Goal: Task Accomplishment & Management: Use online tool/utility

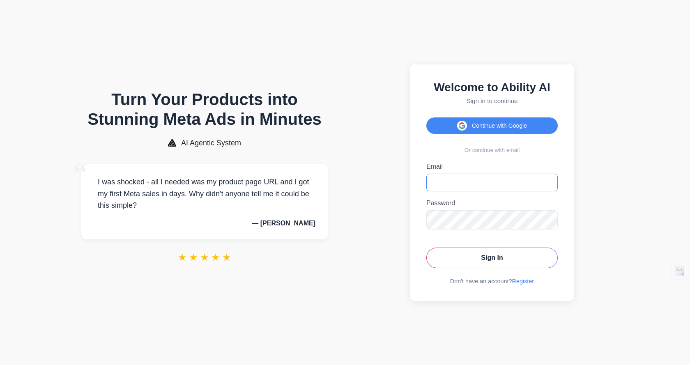
click at [481, 183] on input "Email" at bounding box center [491, 183] width 131 height 18
type input "**********"
click at [486, 213] on div "Password Password must be at least 6 characters." at bounding box center [491, 214] width 131 height 30
click at [491, 232] on form "**********" at bounding box center [491, 215] width 131 height 105
click at [426, 248] on button "Sign In" at bounding box center [491, 258] width 131 height 21
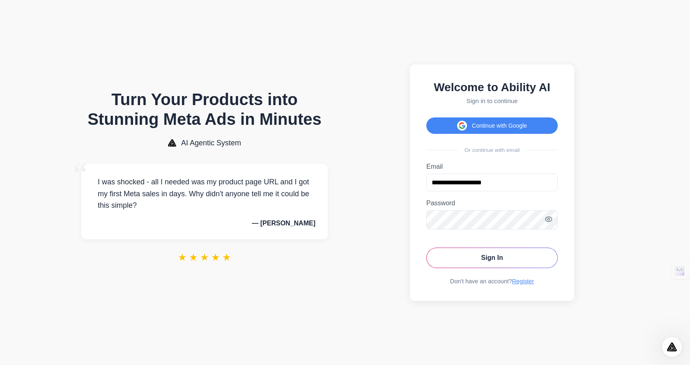
drag, startPoint x: 495, startPoint y: 232, endPoint x: 615, endPoint y: 258, distance: 122.1
click at [639, 267] on body "Turn Your Products into Stunning Meta Ads in Minutes AI Agentic System “ I was …" at bounding box center [345, 182] width 690 height 365
click at [549, 220] on icon "Toggle password visibility" at bounding box center [549, 219] width 2 height 2
click at [471, 124] on button "Continue with Google" at bounding box center [491, 125] width 131 height 16
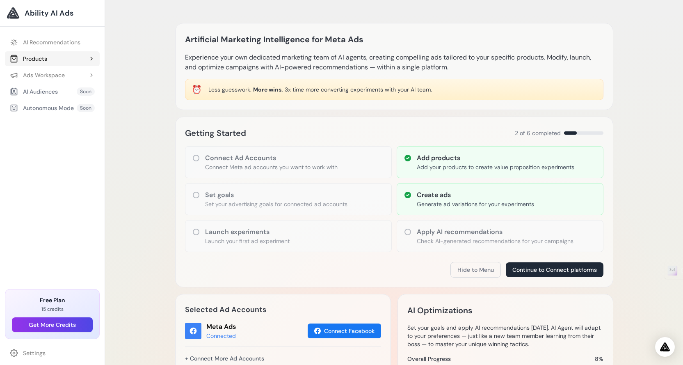
click at [75, 57] on button "Products" at bounding box center [52, 58] width 95 height 15
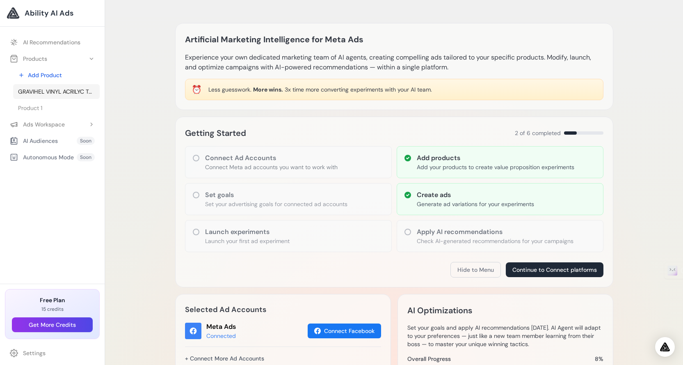
click at [75, 85] on link "GRAVIHEL VINYL ACRILYC TOPCOAT 301 - 002 SEMI MATT/SATIN" at bounding box center [56, 91] width 87 height 15
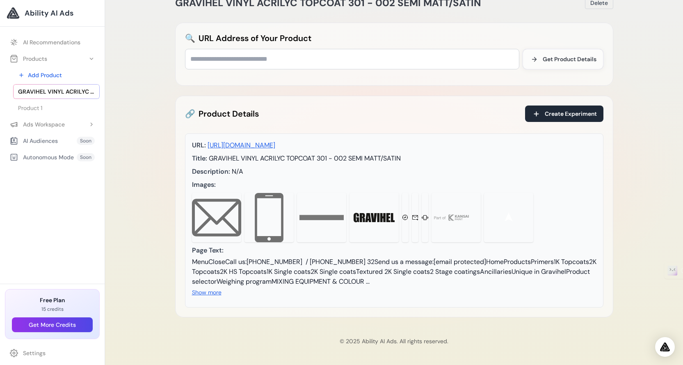
scroll to position [56, 0]
click at [216, 293] on button "Show more" at bounding box center [207, 292] width 30 height 8
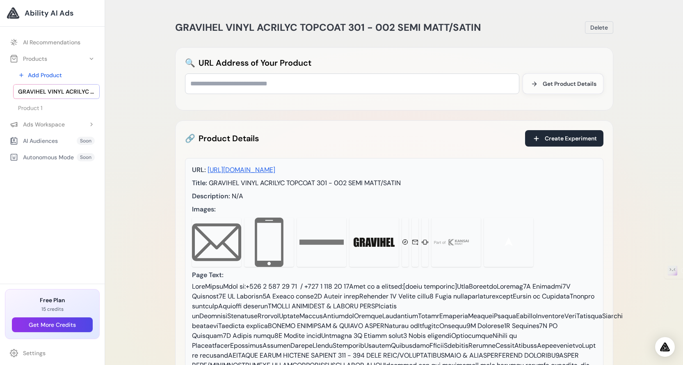
scroll to position [0, 0]
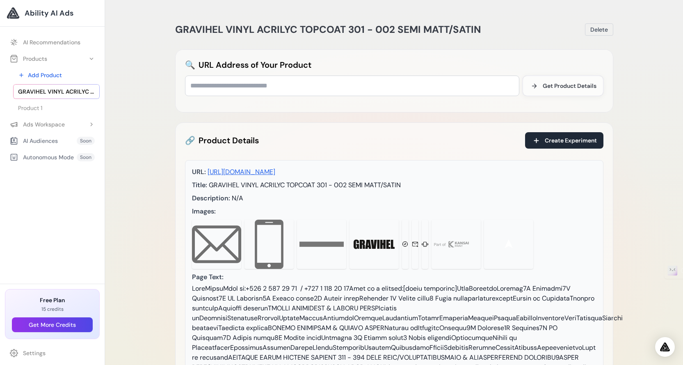
click at [63, 94] on span "GRAVIHEL VINYL ACRILYC TOPCOAT 301 - 002 SEMI MATT/SATIN" at bounding box center [56, 91] width 77 height 8
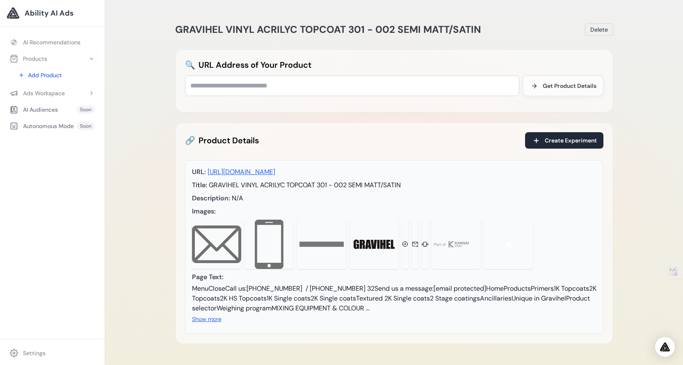
click at [39, 106] on div "AI Audiences" at bounding box center [34, 109] width 48 height 8
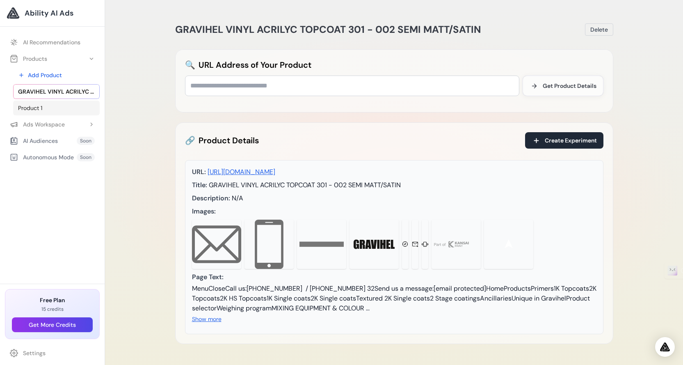
click at [37, 105] on span "Product 1" at bounding box center [30, 108] width 24 height 8
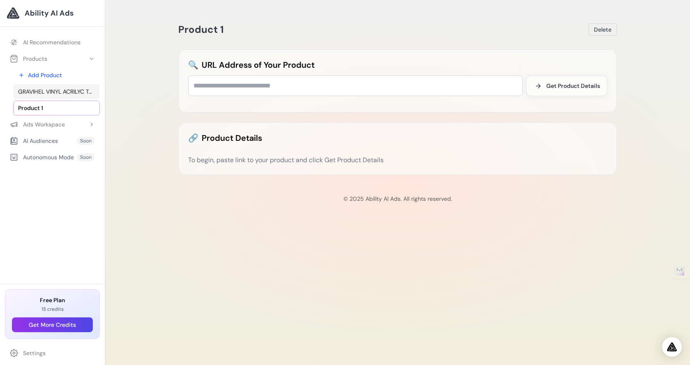
click at [56, 92] on span "GRAVIHEL VINYL ACRILYC TOPCOAT 301 - 002 SEMI MATT/SATIN" at bounding box center [56, 91] width 77 height 8
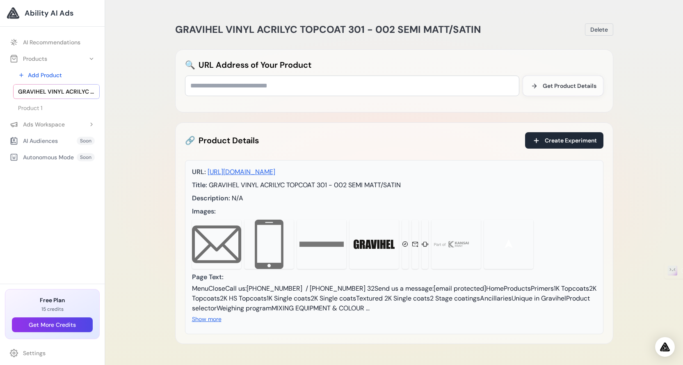
scroll to position [56, 0]
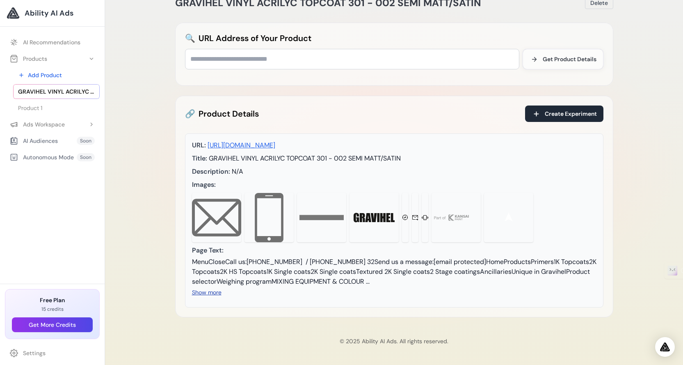
drag, startPoint x: 211, startPoint y: 287, endPoint x: 212, endPoint y: 293, distance: 6.3
click at [211, 289] on div "MenuCloseCall us:+386 1 722 44 29 / +386 1 722 44 32Send us a message:[email pr…" at bounding box center [394, 277] width 405 height 40
click at [212, 293] on button "Show more" at bounding box center [207, 292] width 30 height 8
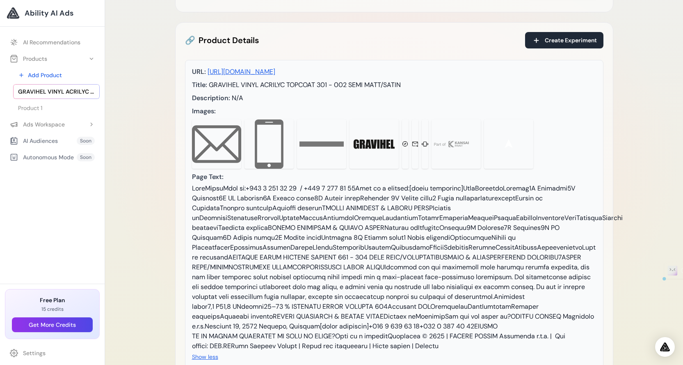
scroll to position [10, 0]
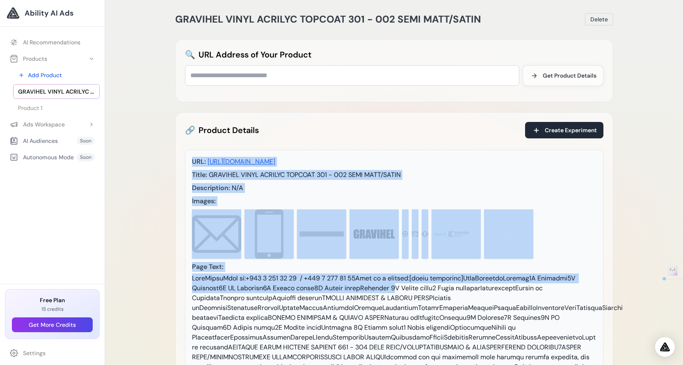
drag, startPoint x: 192, startPoint y: 160, endPoint x: 389, endPoint y: 297, distance: 240.1
click at [389, 297] on div "URL: https://www.gravihel-helios.com/en/products/1k-topcoats/gravihel-vinyl-acr…" at bounding box center [394, 306] width 419 height 312
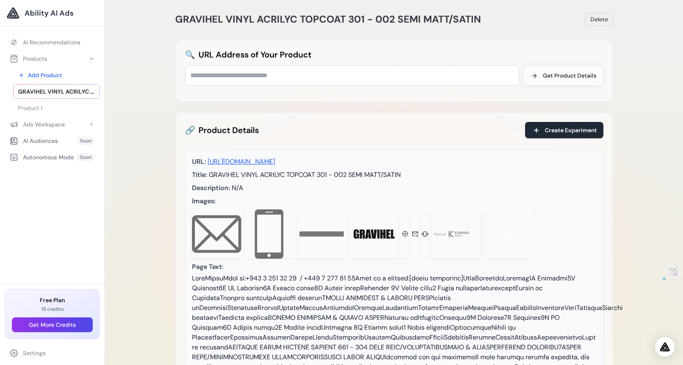
click at [489, 300] on div at bounding box center [394, 356] width 405 height 167
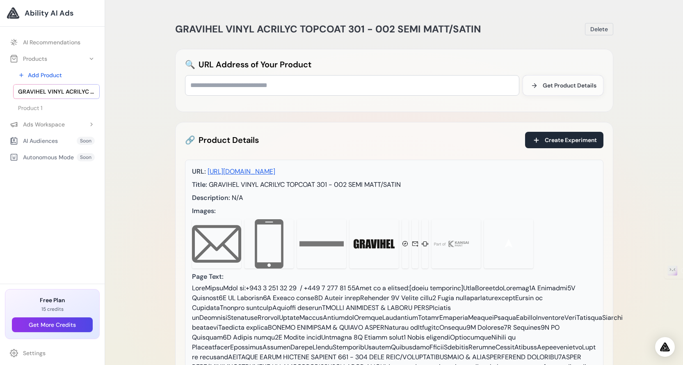
scroll to position [0, 0]
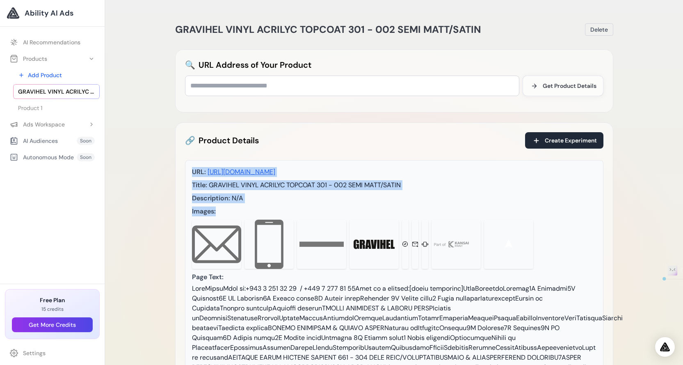
drag, startPoint x: 219, startPoint y: 220, endPoint x: 173, endPoint y: 166, distance: 71.1
click at [173, 166] on div "GRAVIHEL VINYL ACRILYC TOPCOAT 301 - 002 SEMI MATT/SATIN Delete 🔍 URL Address o…" at bounding box center [395, 251] width 452 height 482
drag, startPoint x: 174, startPoint y: 166, endPoint x: 183, endPoint y: 172, distance: 10.9
click at [174, 166] on div "GRAVIHEL VINYL ACRILYC TOPCOAT 301 - 002 SEMI MATT/SATIN Delete 🔍 URL Address o…" at bounding box center [395, 251] width 452 height 482
click at [189, 177] on div "URL: https://www.gravihel-helios.com/en/products/1k-topcoats/gravihel-vinyl-acr…" at bounding box center [394, 316] width 419 height 312
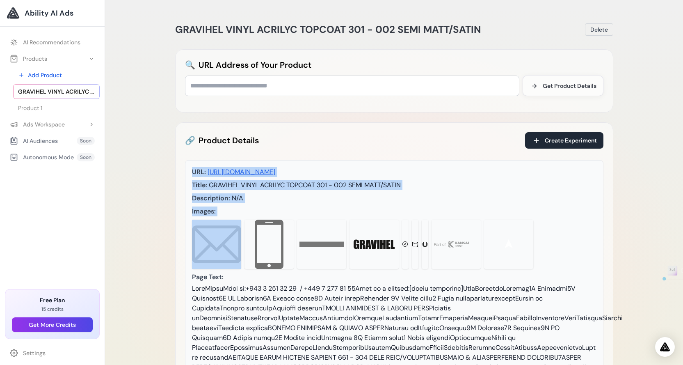
drag, startPoint x: 190, startPoint y: 167, endPoint x: 246, endPoint y: 231, distance: 84.6
click at [246, 231] on div "URL: https://www.gravihel-helios.com/en/products/1k-topcoats/gravihel-vinyl-acr…" at bounding box center [394, 316] width 419 height 312
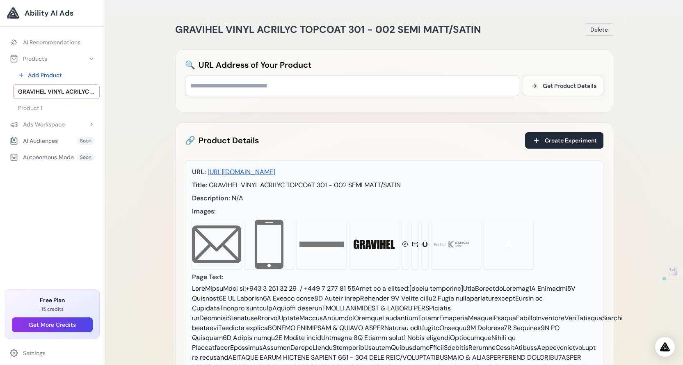
click at [329, 332] on div at bounding box center [394, 367] width 405 height 167
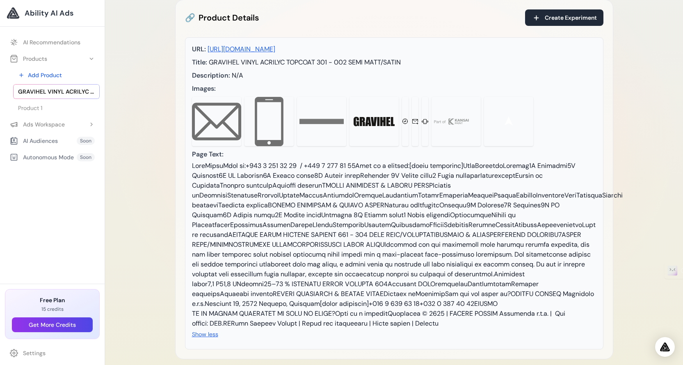
scroll to position [123, 0]
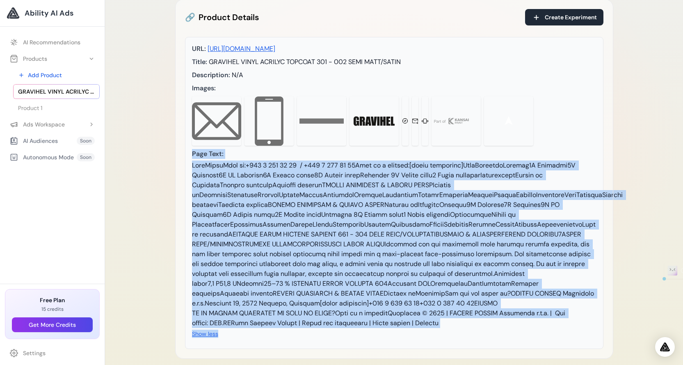
drag, startPoint x: 190, startPoint y: 162, endPoint x: 278, endPoint y: 339, distance: 197.5
click at [278, 339] on div "URL: https://www.gravihel-helios.com/en/products/1k-topcoats/gravihel-vinyl-acr…" at bounding box center [394, 193] width 419 height 312
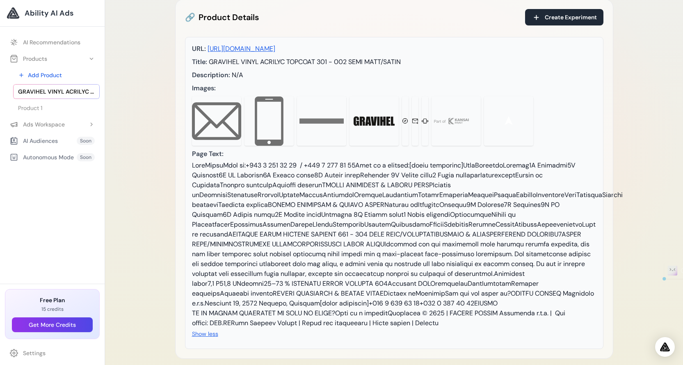
click at [260, 339] on div "Show less" at bounding box center [394, 249] width 405 height 178
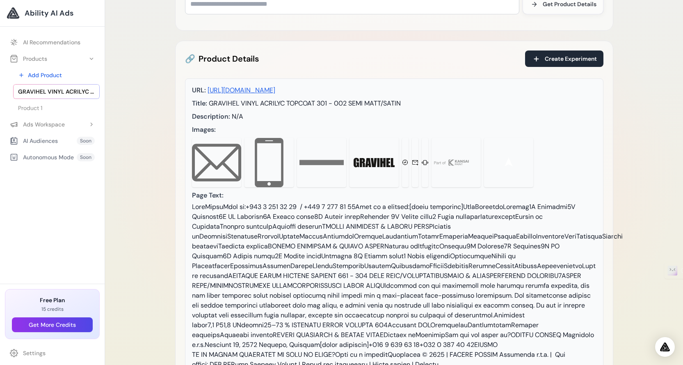
scroll to position [0, 0]
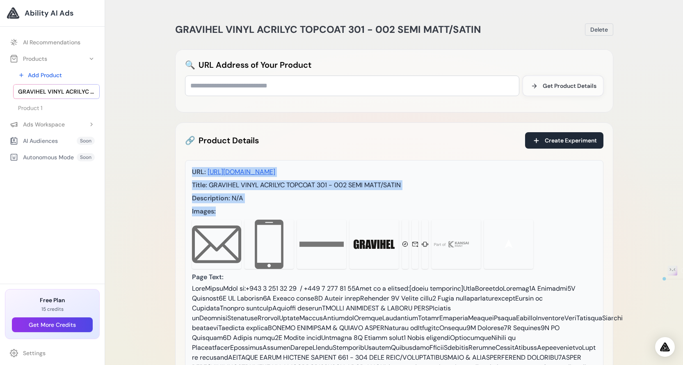
drag, startPoint x: 221, startPoint y: 220, endPoint x: 183, endPoint y: 168, distance: 64.9
click at [183, 168] on div "🔗 Product Details Create Experiment URL: https://www.gravihel-helios.com/en/pro…" at bounding box center [394, 302] width 438 height 360
click at [187, 170] on div "URL: https://www.gravihel-helios.com/en/products/1k-topcoats/gravihel-vinyl-acr…" at bounding box center [394, 316] width 419 height 312
drag, startPoint x: 188, startPoint y: 168, endPoint x: 228, endPoint y: 225, distance: 69.6
click at [228, 225] on div "URL: https://www.gravihel-helios.com/en/products/1k-topcoats/gravihel-vinyl-acr…" at bounding box center [394, 316] width 419 height 312
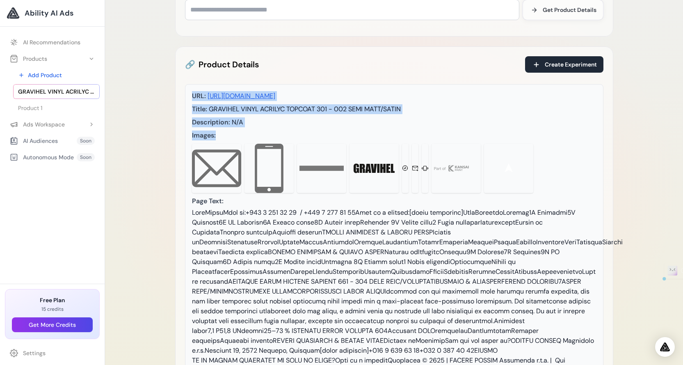
scroll to position [164, 0]
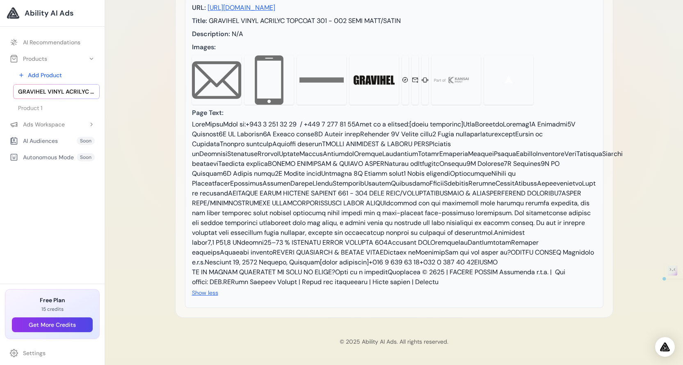
click at [247, 287] on div at bounding box center [394, 202] width 405 height 167
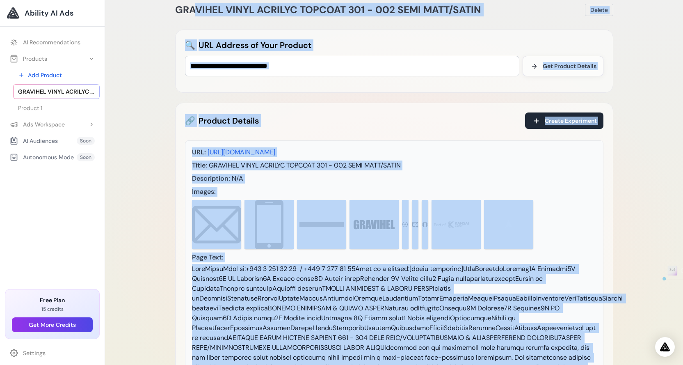
scroll to position [0, 0]
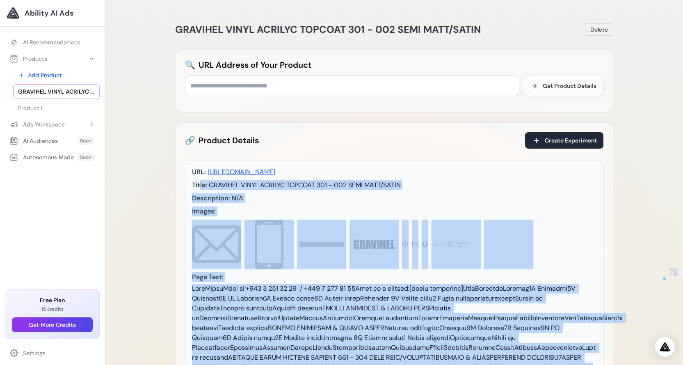
drag, startPoint x: 246, startPoint y: 283, endPoint x: 199, endPoint y: 189, distance: 105.4
click at [199, 189] on div "URL: https://www.gravihel-helios.com/en/products/1k-topcoats/gravihel-vinyl-acr…" at bounding box center [394, 316] width 419 height 312
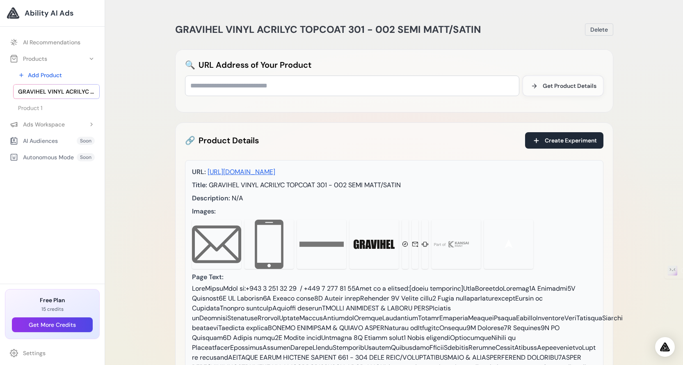
drag, startPoint x: 183, startPoint y: 173, endPoint x: 192, endPoint y: 187, distance: 16.3
click at [183, 173] on div "🔗 Product Details Create Experiment URL: https://www.gravihel-helios.com/en/pro…" at bounding box center [394, 302] width 438 height 360
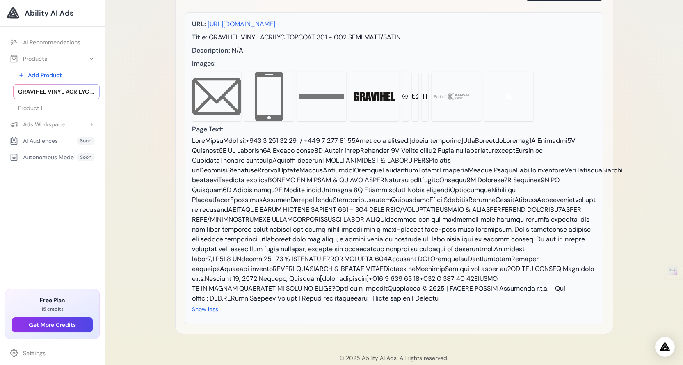
scroll to position [133, 0]
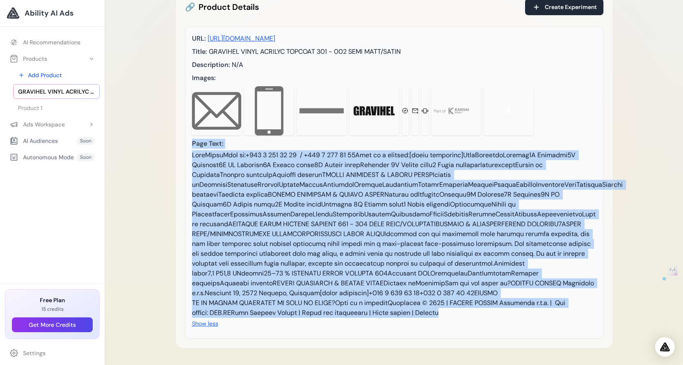
drag, startPoint x: 249, startPoint y: 321, endPoint x: 182, endPoint y: 154, distance: 179.6
click at [182, 154] on div "🔗 Product Details Create Experiment URL: https://www.gravihel-helios.com/en/pro…" at bounding box center [394, 169] width 438 height 360
click at [221, 167] on div at bounding box center [394, 233] width 405 height 167
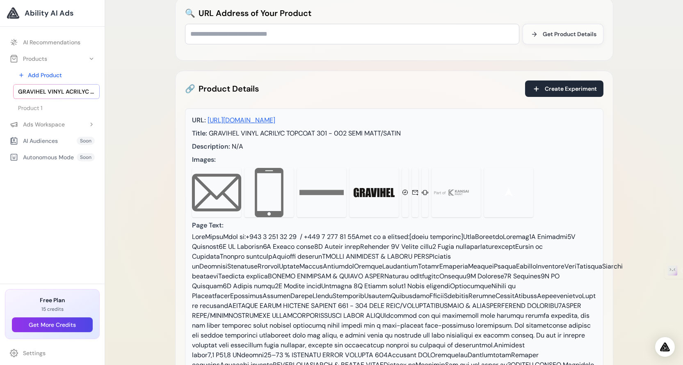
scroll to position [51, 0]
click at [315, 270] on div at bounding box center [394, 315] width 405 height 167
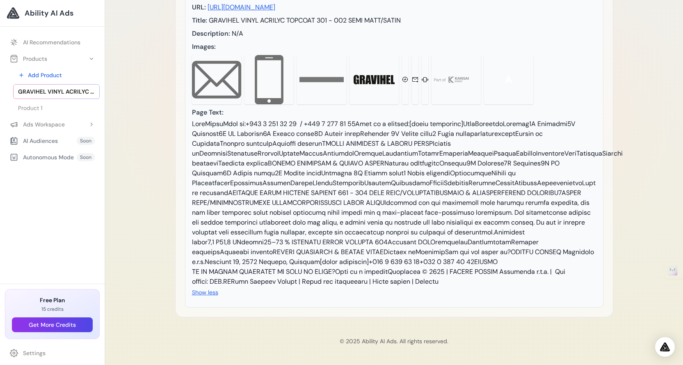
scroll to position [174, 0]
drag, startPoint x: 241, startPoint y: 280, endPoint x: 266, endPoint y: 278, distance: 24.8
click at [266, 278] on div at bounding box center [394, 202] width 405 height 167
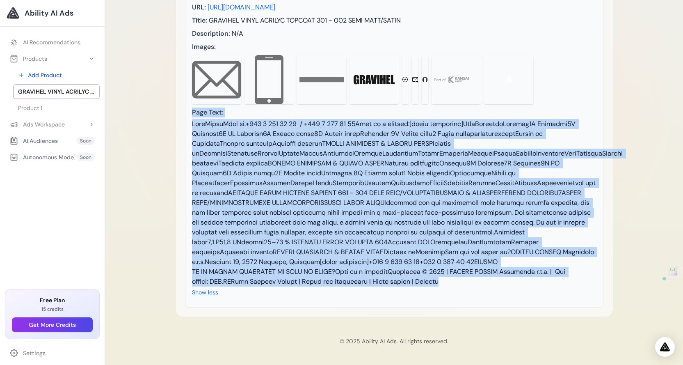
drag, startPoint x: 264, startPoint y: 280, endPoint x: 186, endPoint y: 116, distance: 181.2
click at [186, 116] on div "URL: https://www.gravihel-helios.com/en/products/1k-topcoats/gravihel-vinyl-acr…" at bounding box center [394, 151] width 419 height 312
click at [283, 202] on div at bounding box center [394, 202] width 405 height 167
drag, startPoint x: 275, startPoint y: 282, endPoint x: 190, endPoint y: 112, distance: 190.0
click at [190, 112] on div "URL: https://www.gravihel-helios.com/en/products/1k-topcoats/gravihel-vinyl-acr…" at bounding box center [394, 151] width 419 height 312
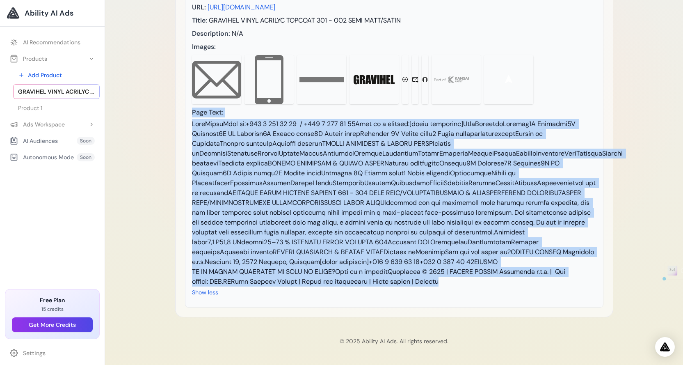
click at [218, 152] on div at bounding box center [394, 202] width 405 height 167
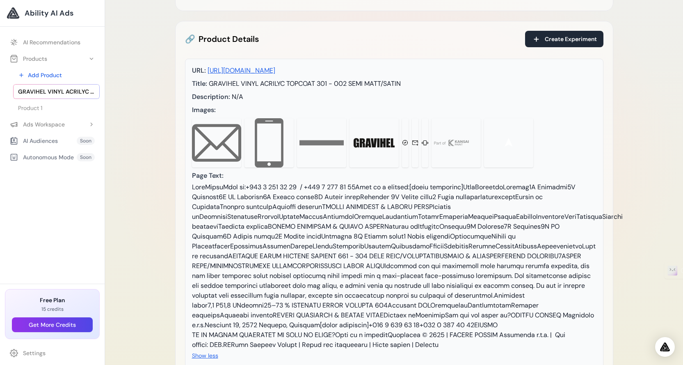
scroll to position [0, 0]
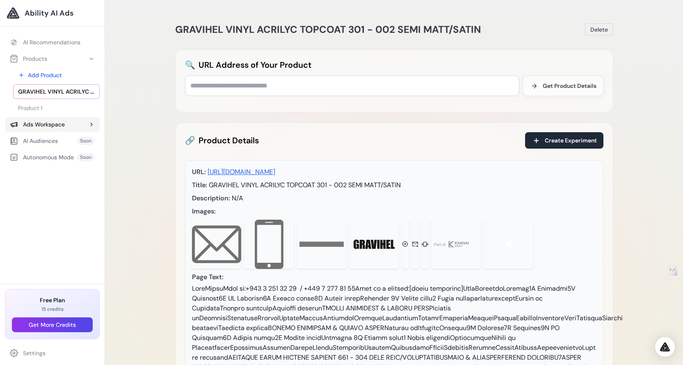
click at [84, 122] on button "Ads Workspace" at bounding box center [52, 124] width 95 height 15
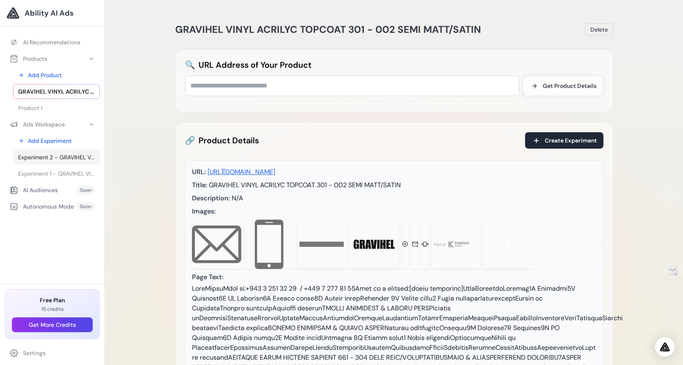
click at [76, 156] on span "Experiment 2 - GRAVIHEL VINYL ACRILYC TOPCOAT 301 - 002 SEMI MATT/SATIN" at bounding box center [56, 157] width 77 height 8
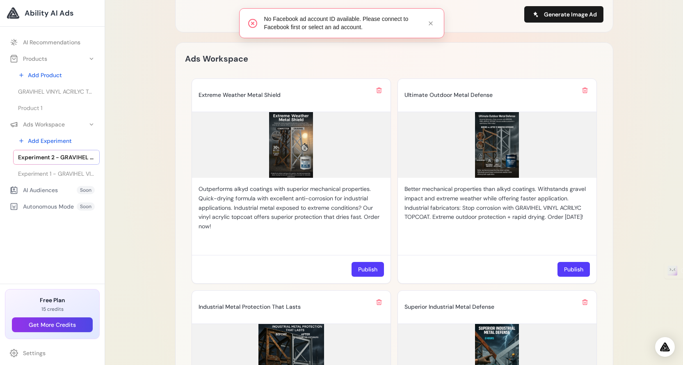
scroll to position [780, 0]
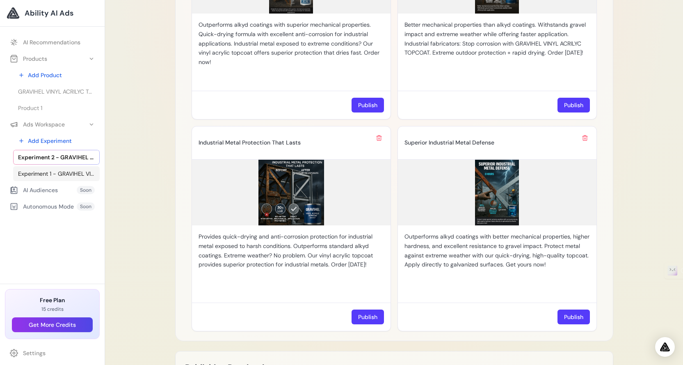
click at [58, 166] on link "Experiment 1 - GRAVIHEL VINYL ACRILYC TOPCOAT 301 - 002 SEMI MATT/SATIN" at bounding box center [56, 173] width 87 height 15
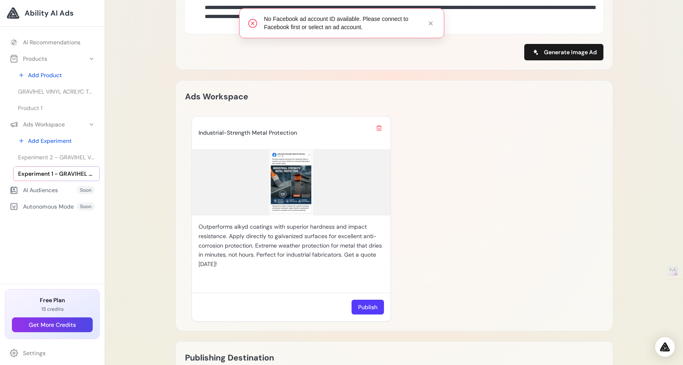
scroll to position [410, 0]
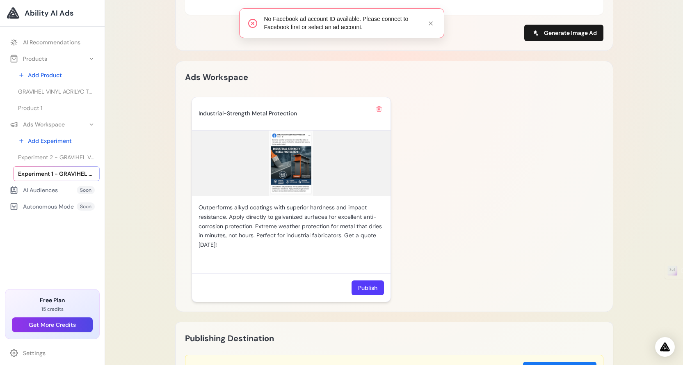
click at [288, 170] on img at bounding box center [291, 164] width 199 height 66
